Goal: Task Accomplishment & Management: Use online tool/utility

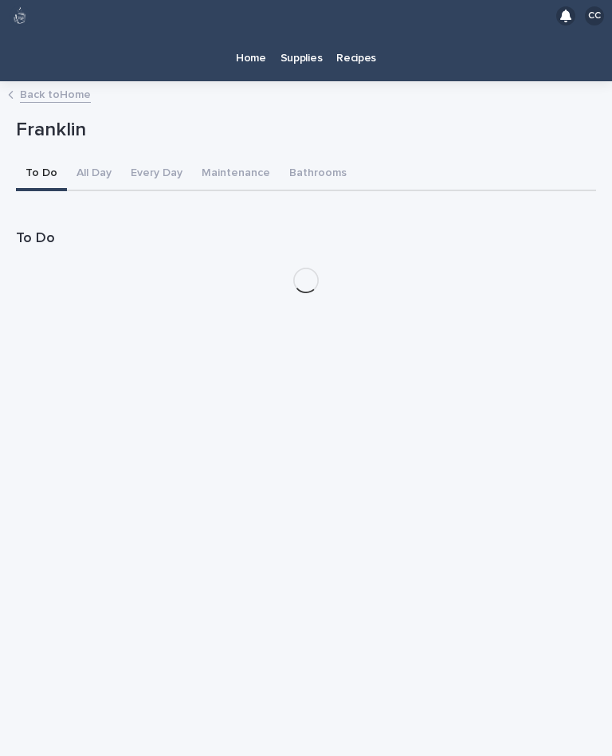
scroll to position [29, 0]
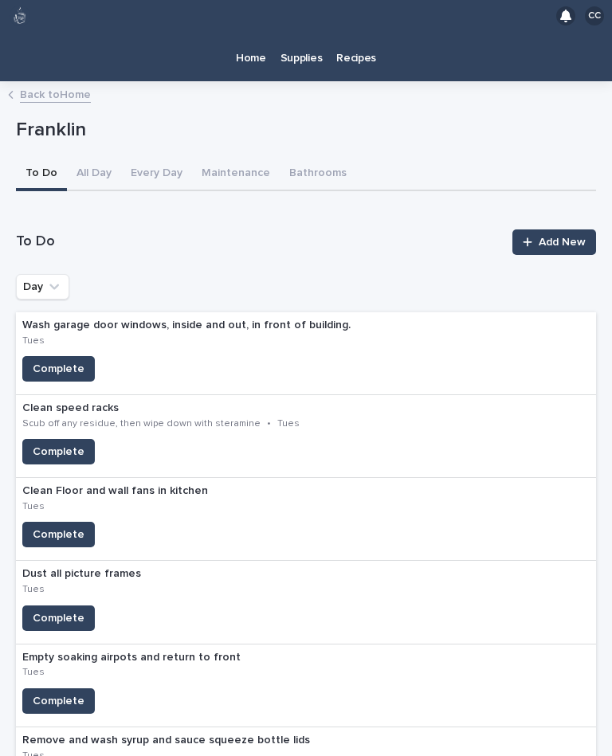
click at [244, 32] on p "Home" at bounding box center [251, 48] width 30 height 33
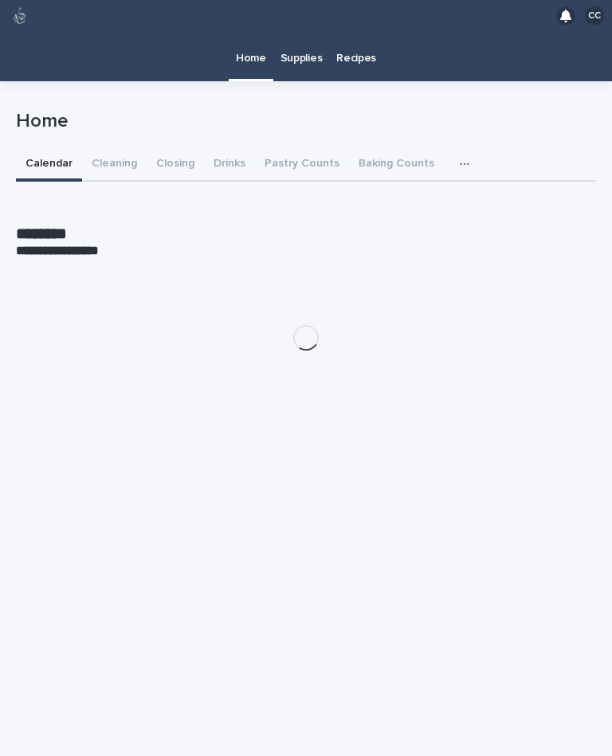
click at [174, 148] on button "Closing" at bounding box center [175, 164] width 57 height 33
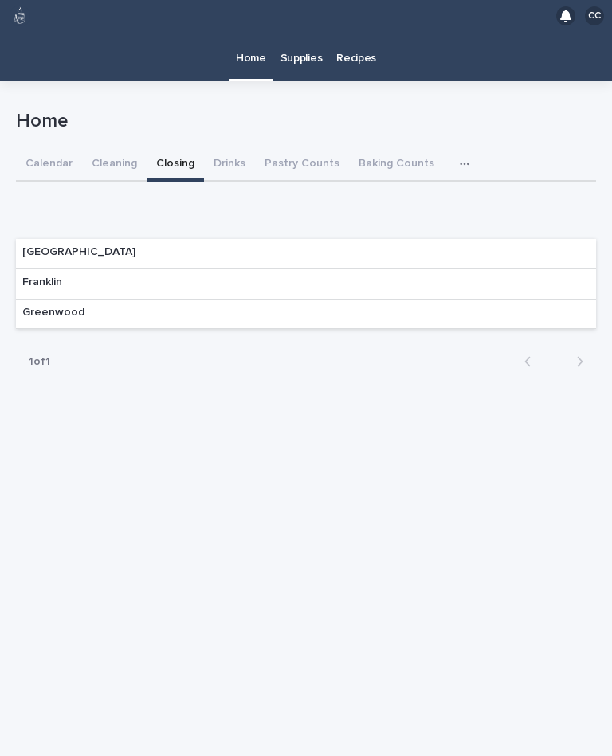
click at [31, 276] on p "Franklin" at bounding box center [42, 283] width 40 height 14
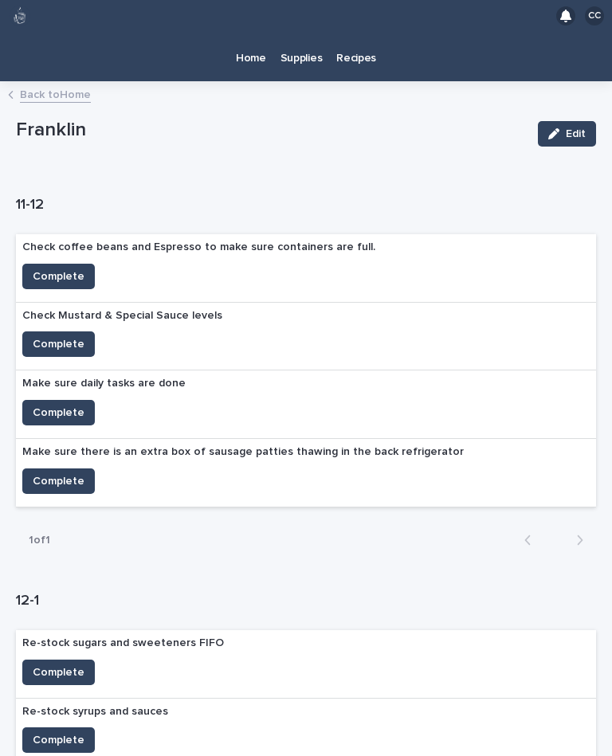
click at [51, 336] on span "Complete" at bounding box center [59, 344] width 52 height 16
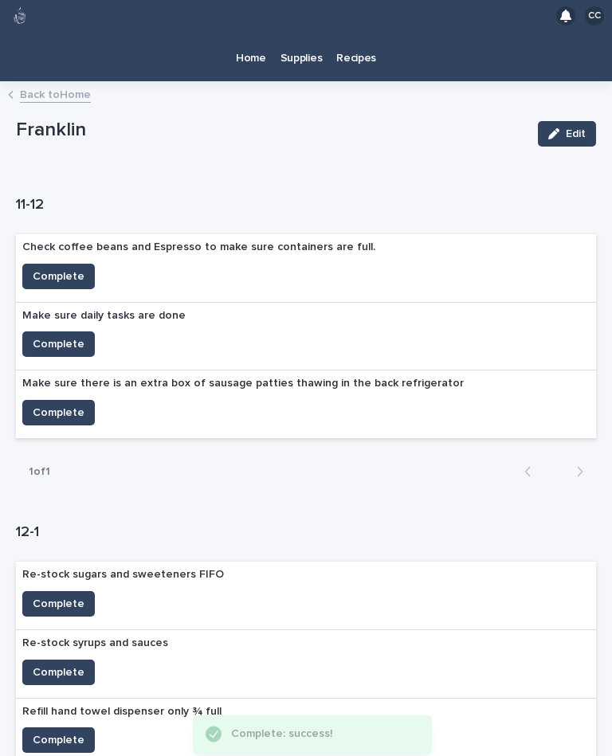
click at [47, 336] on span "Complete" at bounding box center [59, 344] width 52 height 16
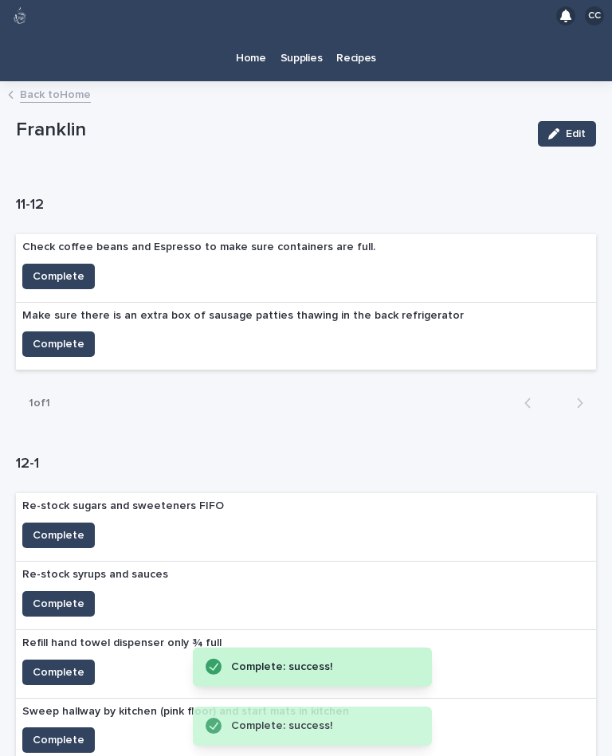
click at [49, 336] on span "Complete" at bounding box center [59, 344] width 52 height 16
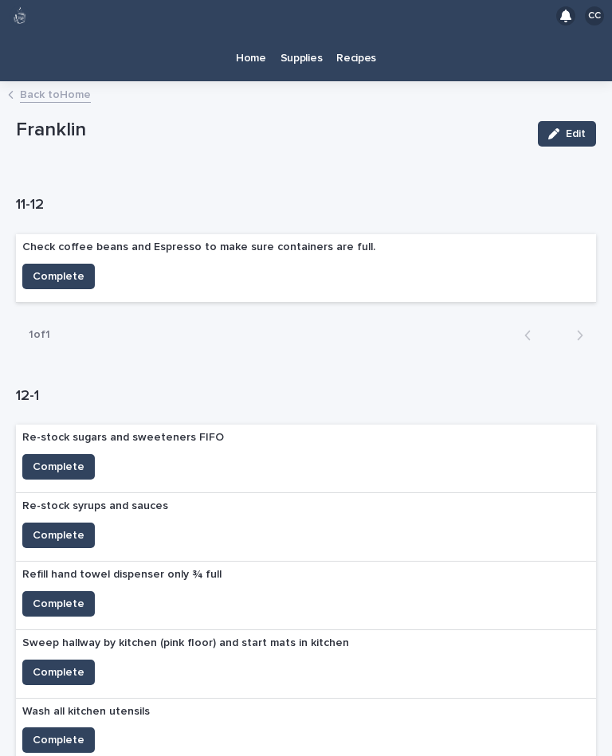
click at [44, 596] on span "Complete" at bounding box center [59, 604] width 52 height 16
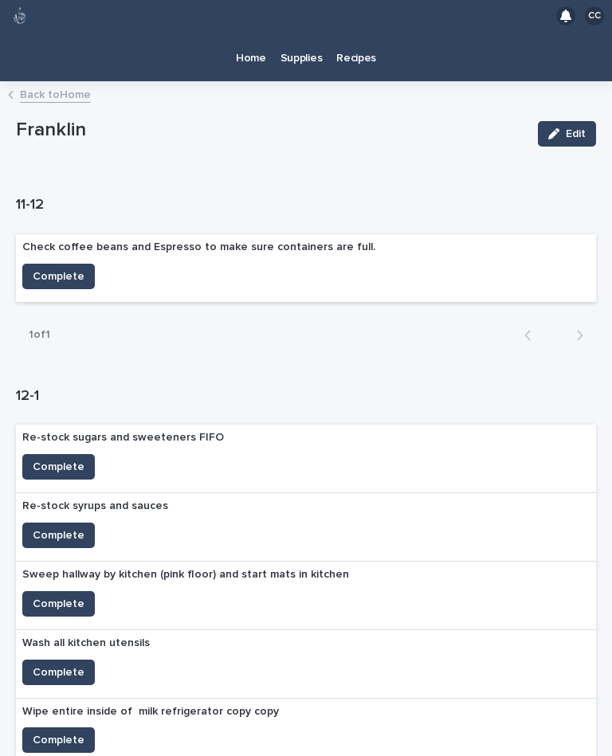
click at [58, 459] on span "Complete" at bounding box center [59, 467] width 52 height 16
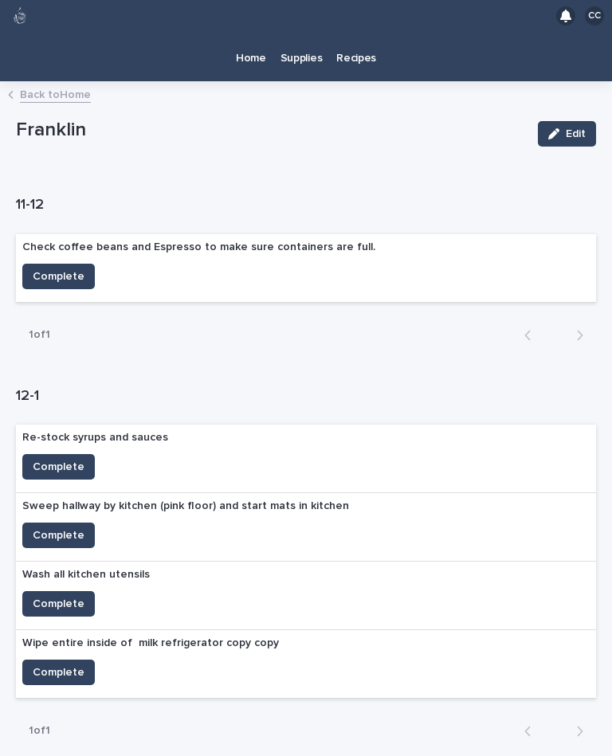
click at [80, 268] on span "Complete" at bounding box center [59, 276] width 52 height 16
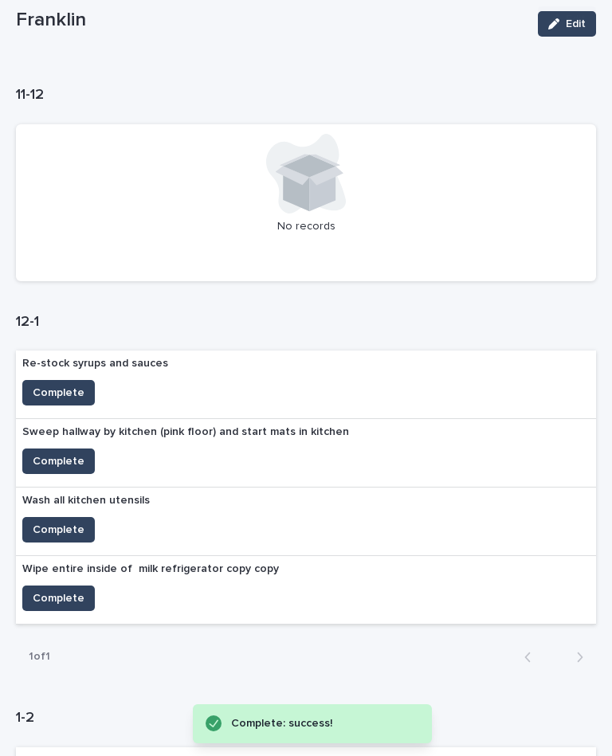
scroll to position [183, 0]
